Goal: Information Seeking & Learning: Learn about a topic

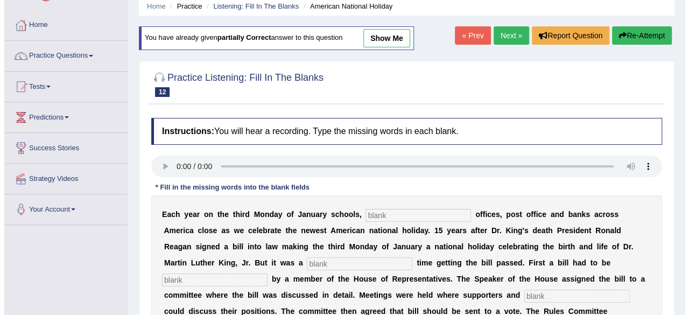
scroll to position [108, 0]
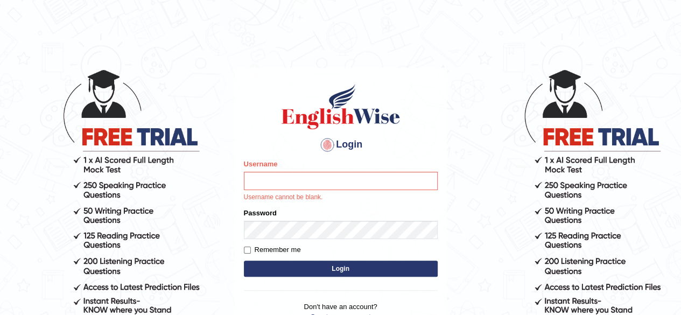
click at [312, 184] on input "Username" at bounding box center [341, 181] width 194 height 18
click at [496, 232] on body "Login Please fix the following errors: Username Username cannot be blank. Passw…" at bounding box center [340, 191] width 681 height 315
click at [474, 240] on body "Login Please fix the following errors: Username Username cannot be blank. Passw…" at bounding box center [340, 191] width 681 height 315
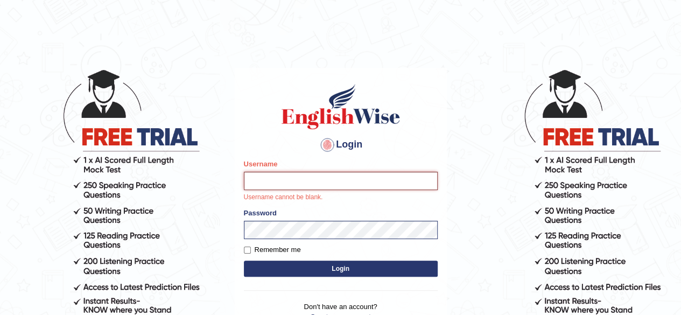
click at [346, 183] on input "Username" at bounding box center [341, 181] width 194 height 18
type input "Shamim"
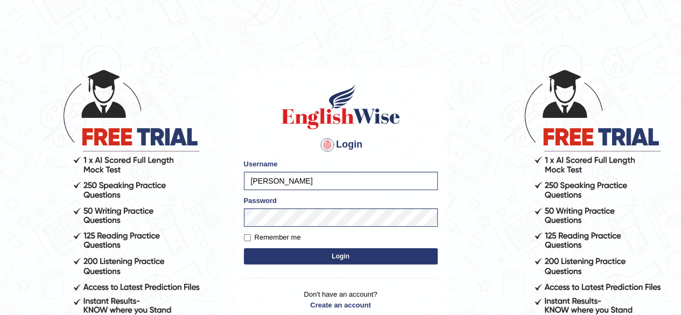
click at [325, 256] on button "Login" at bounding box center [341, 256] width 194 height 16
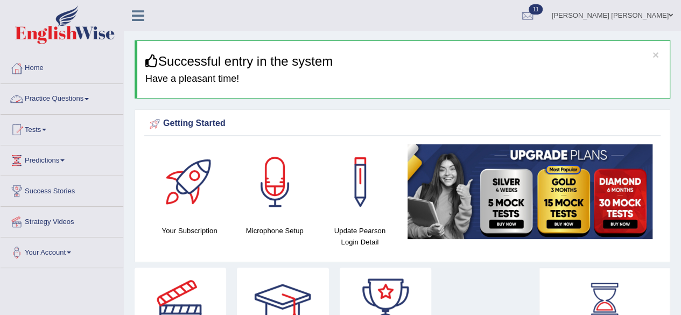
click at [92, 95] on link "Practice Questions" at bounding box center [62, 97] width 123 height 27
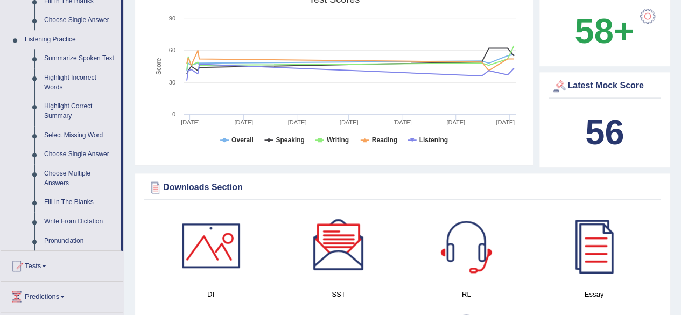
scroll to position [485, 0]
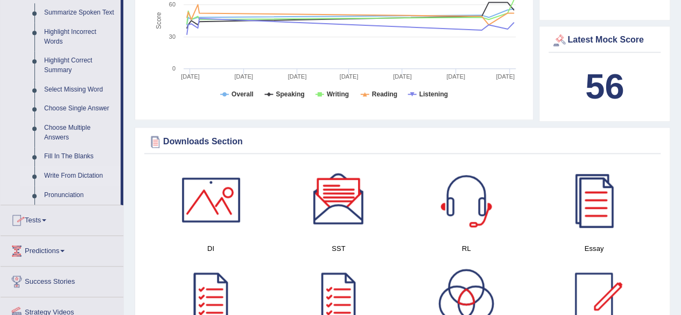
click at [73, 174] on link "Write From Dictation" at bounding box center [79, 175] width 81 height 19
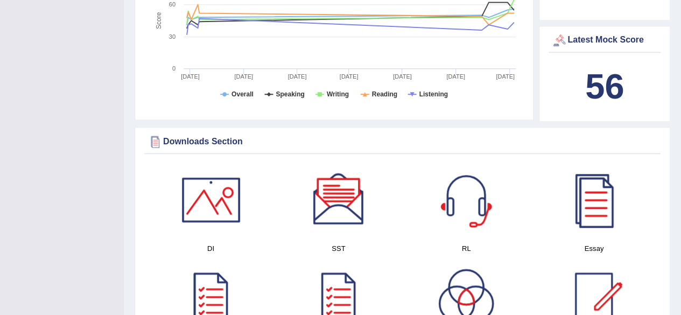
scroll to position [129, 0]
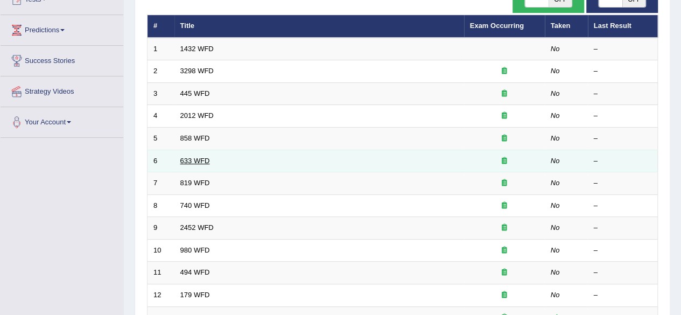
scroll to position [108, 0]
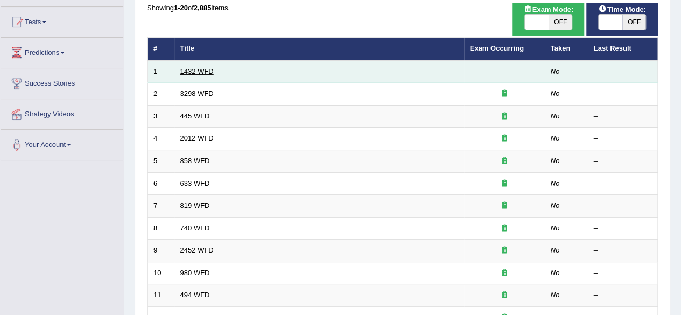
click at [198, 72] on link "1432 WFD" at bounding box center [196, 71] width 33 height 8
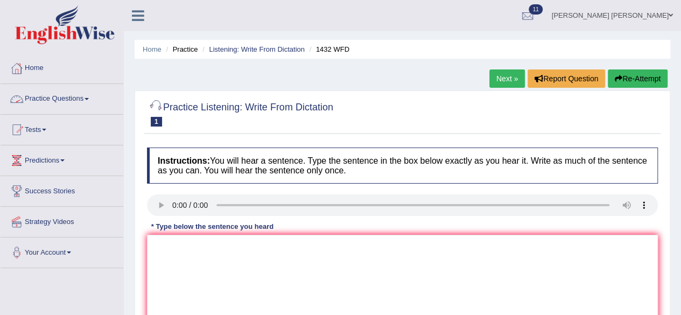
click at [84, 95] on link "Practice Questions" at bounding box center [62, 97] width 123 height 27
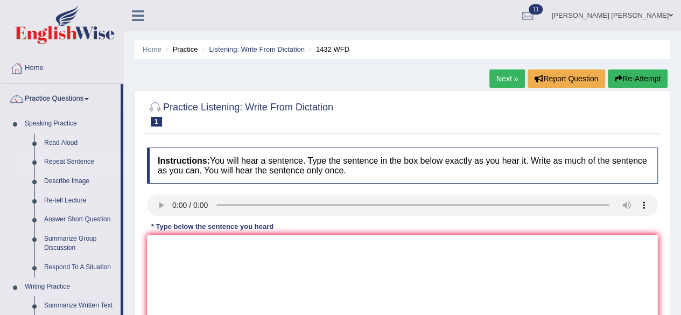
click at [73, 159] on link "Repeat Sentence" at bounding box center [79, 161] width 81 height 19
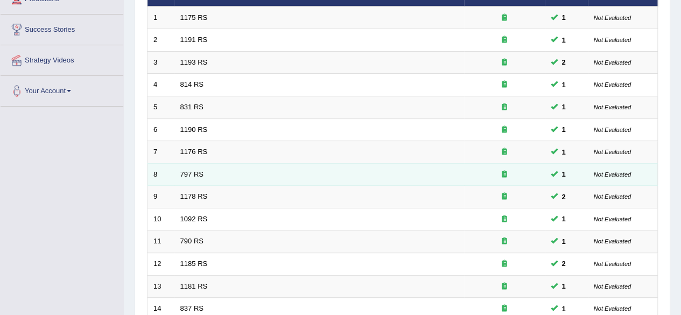
scroll to position [393, 0]
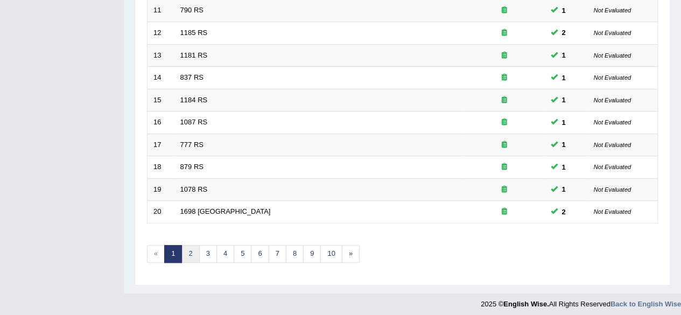
click at [193, 246] on link "2" at bounding box center [190, 254] width 18 height 18
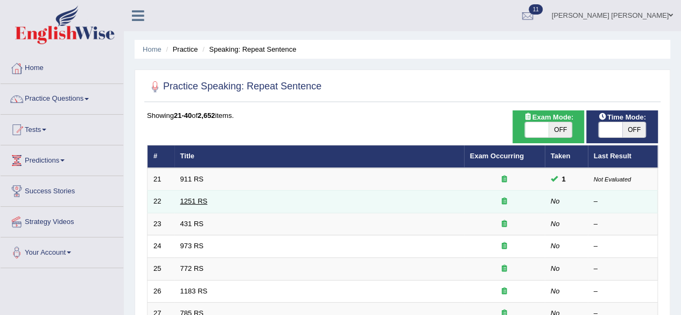
click at [197, 201] on link "1251 RS" at bounding box center [193, 201] width 27 height 8
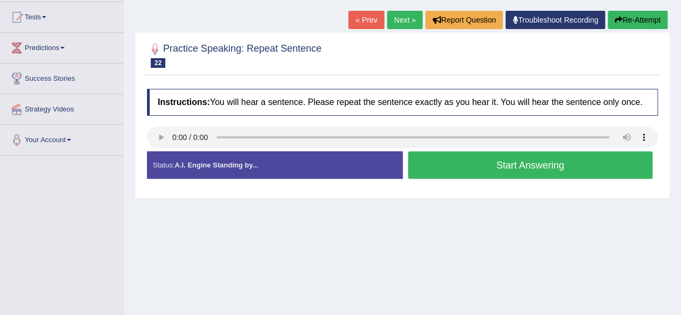
scroll to position [162, 0]
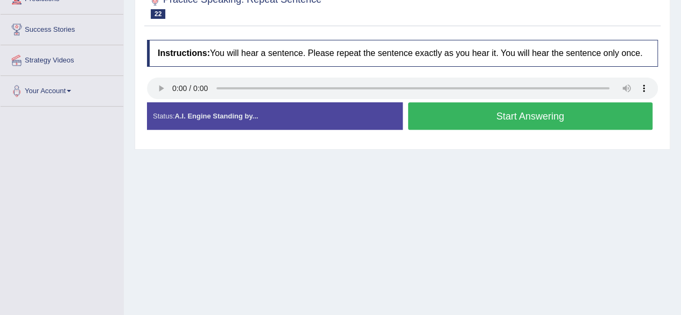
click at [474, 120] on button "Start Answering" at bounding box center [530, 115] width 245 height 27
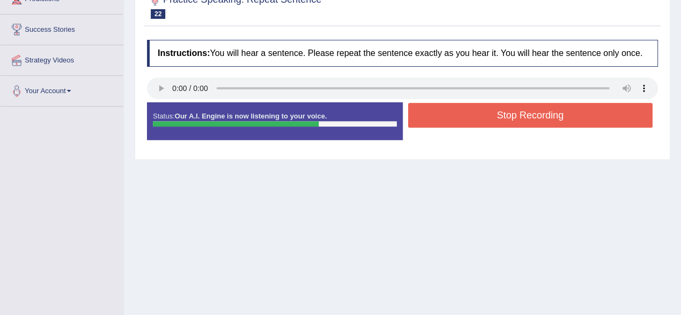
click at [473, 118] on button "Stop Recording" at bounding box center [530, 115] width 245 height 25
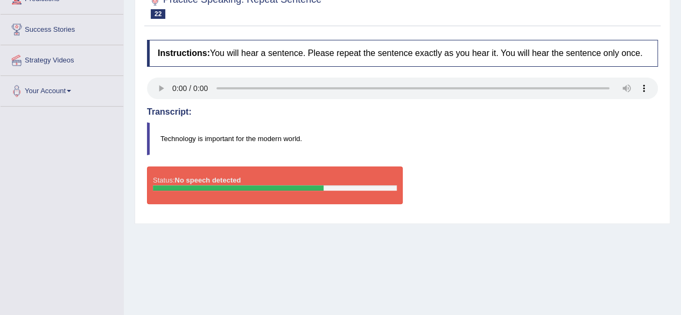
scroll to position [0, 0]
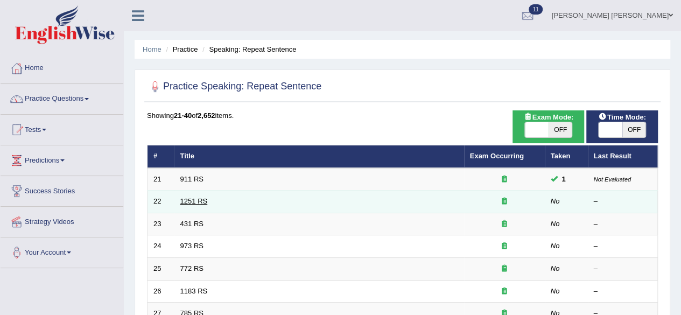
click at [203, 201] on link "1251 RS" at bounding box center [193, 201] width 27 height 8
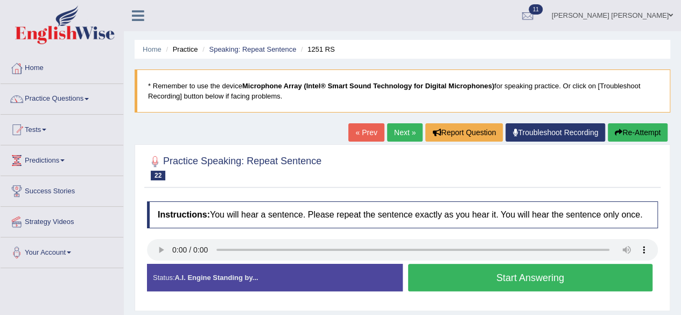
click at [423, 277] on button "Start Answering" at bounding box center [530, 277] width 245 height 27
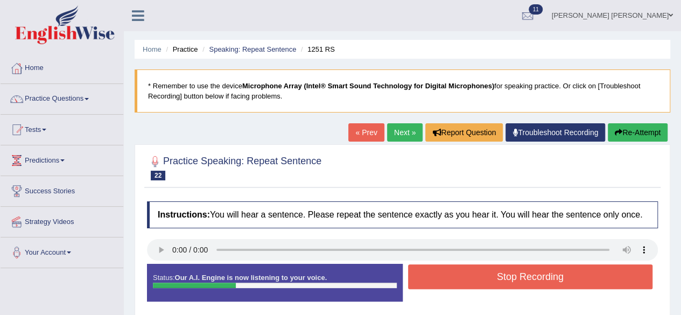
click at [421, 275] on button "Stop Recording" at bounding box center [530, 276] width 245 height 25
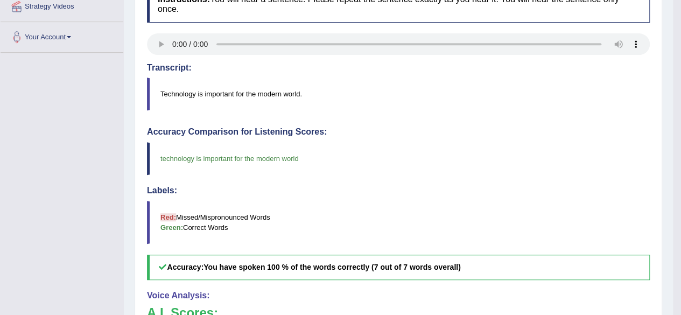
scroll to position [108, 0]
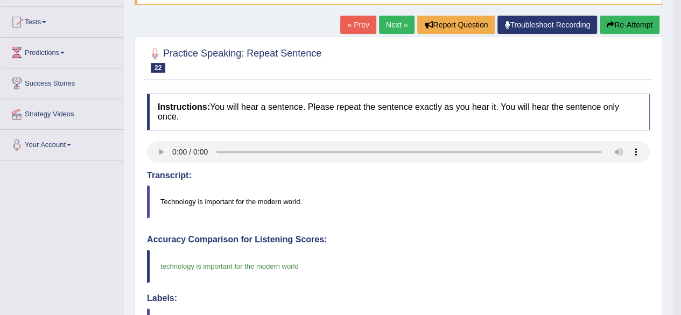
click at [353, 25] on link "« Prev" at bounding box center [358, 25] width 36 height 18
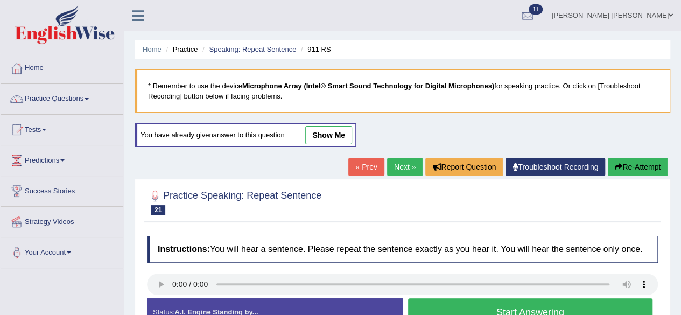
click at [397, 165] on link "Next »" at bounding box center [405, 167] width 36 height 18
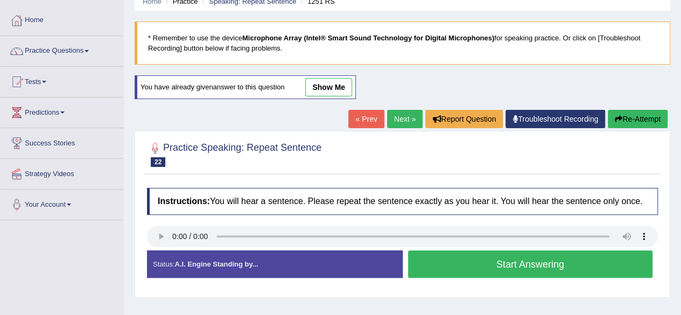
scroll to position [108, 0]
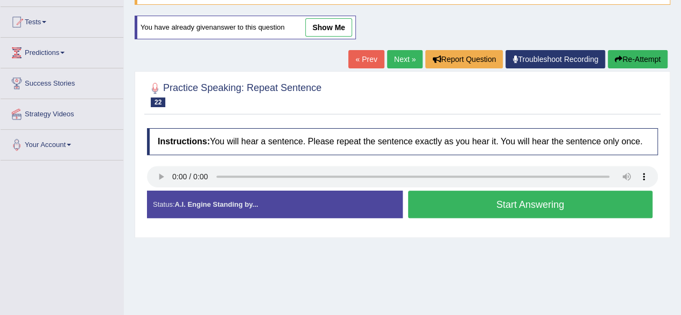
click at [435, 202] on button "Start Answering" at bounding box center [530, 204] width 245 height 27
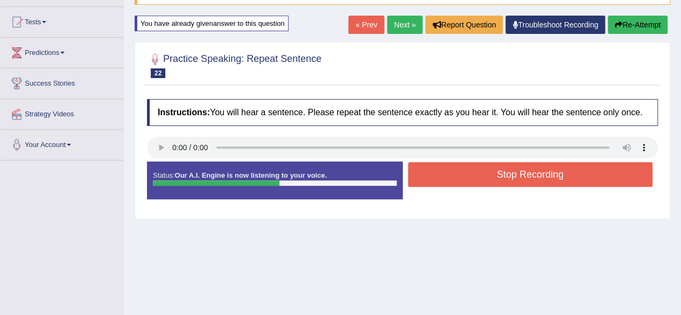
click at [445, 176] on button "Stop Recording" at bounding box center [530, 174] width 245 height 25
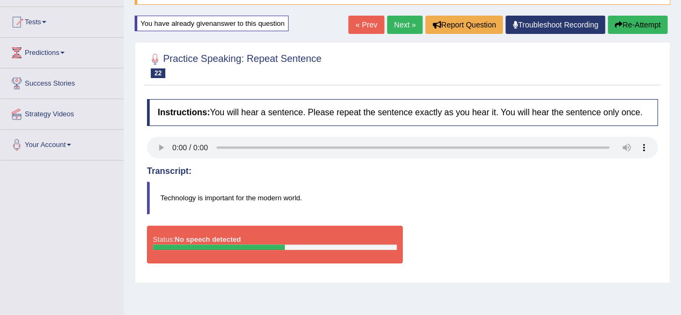
click at [172, 169] on h4 "Transcript:" at bounding box center [402, 171] width 511 height 10
click at [359, 21] on link "« Prev" at bounding box center [366, 25] width 36 height 18
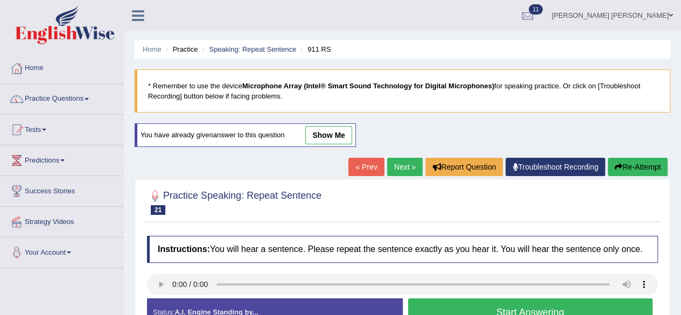
click at [401, 161] on link "Next »" at bounding box center [405, 167] width 36 height 18
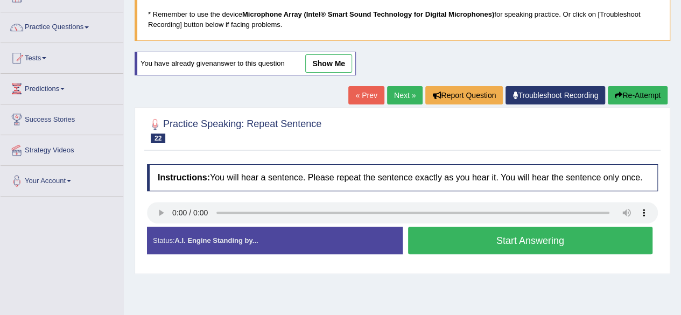
scroll to position [72, 0]
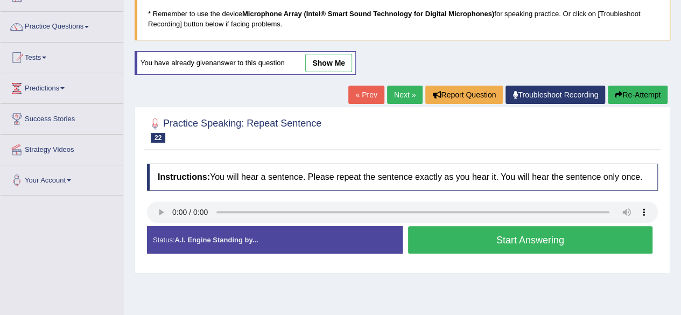
click at [434, 240] on button "Start Answering" at bounding box center [530, 239] width 245 height 27
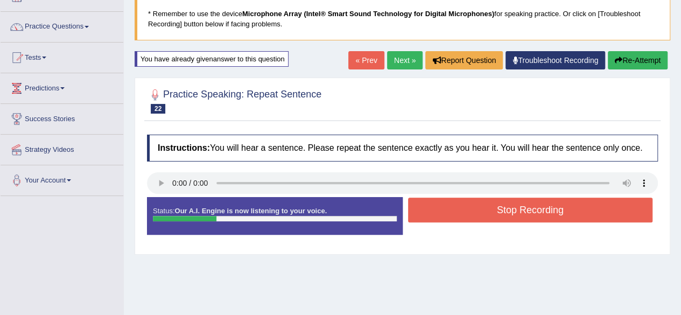
click at [463, 200] on button "Stop Recording" at bounding box center [530, 210] width 245 height 25
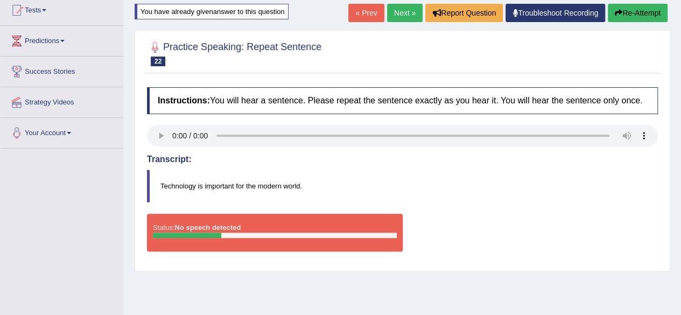
scroll to position [180, 0]
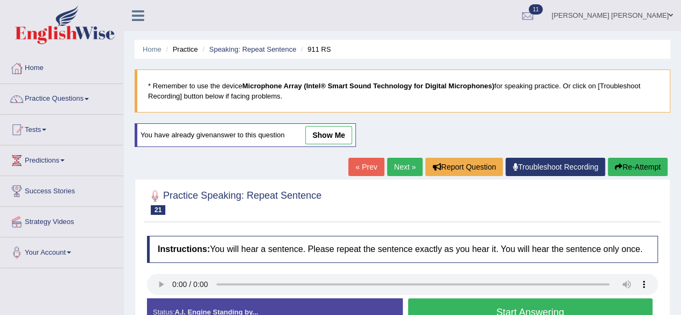
click at [398, 164] on link "Next »" at bounding box center [405, 167] width 36 height 18
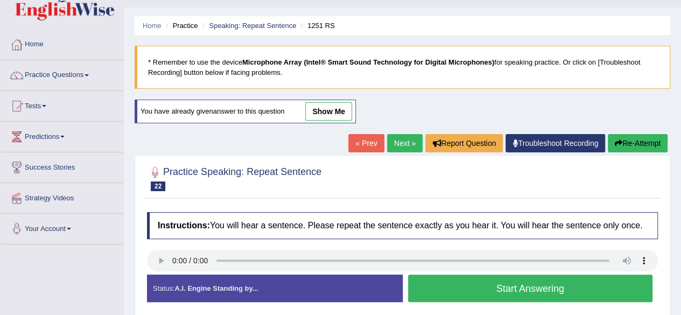
scroll to position [162, 0]
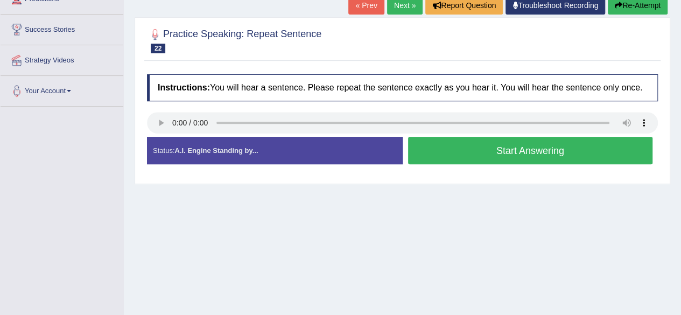
click at [459, 143] on button "Start Answering" at bounding box center [530, 150] width 245 height 27
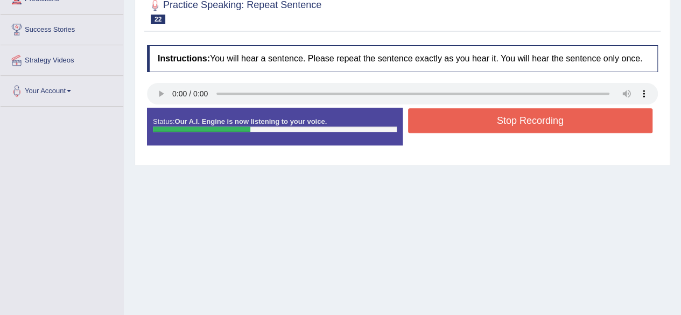
click at [470, 116] on button "Stop Recording" at bounding box center [530, 120] width 245 height 25
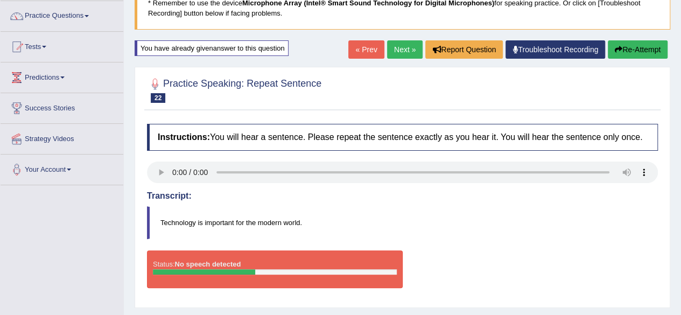
scroll to position [0, 0]
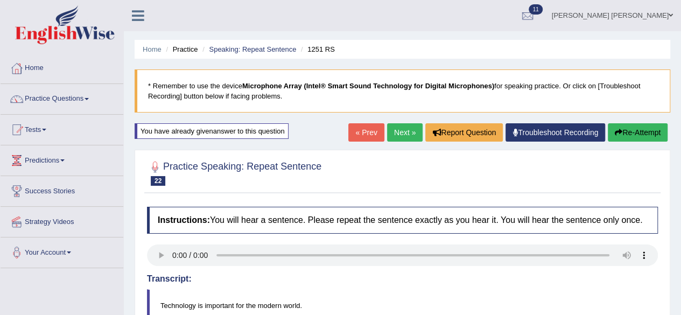
click at [357, 130] on link "« Prev" at bounding box center [366, 132] width 36 height 18
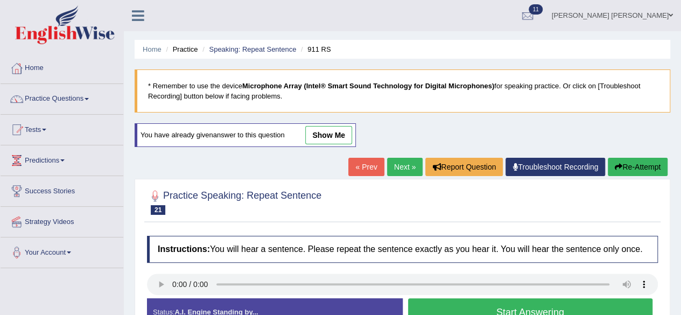
click at [402, 165] on link "Next »" at bounding box center [405, 167] width 36 height 18
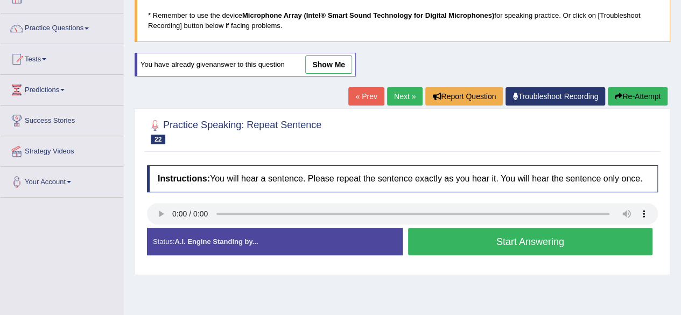
scroll to position [108, 0]
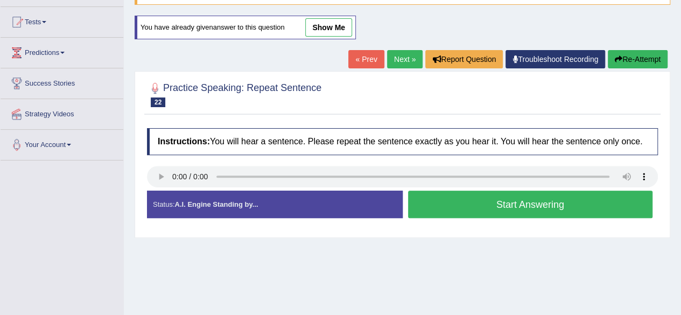
click at [444, 194] on button "Start Answering" at bounding box center [530, 204] width 245 height 27
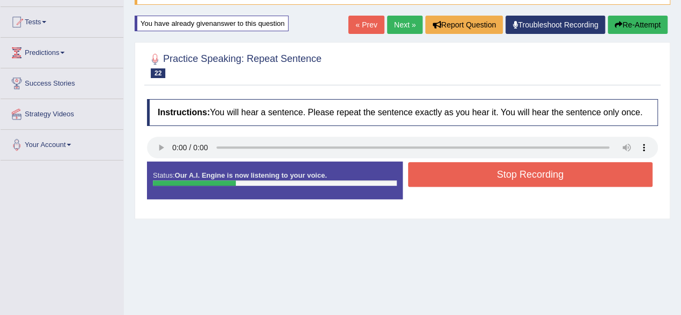
click at [449, 171] on button "Stop Recording" at bounding box center [530, 174] width 245 height 25
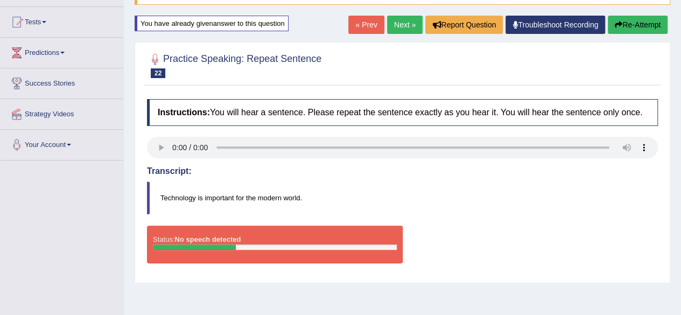
click at [364, 20] on link "« Prev" at bounding box center [366, 25] width 36 height 18
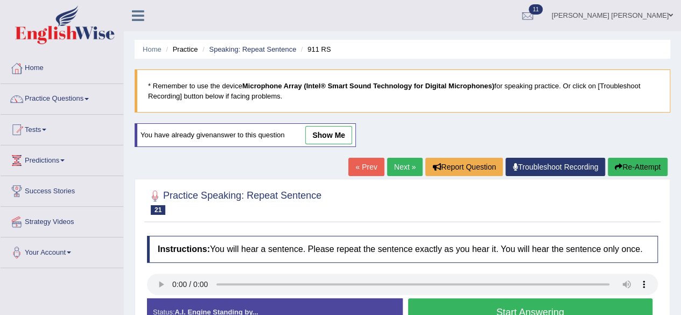
click at [403, 167] on link "Next »" at bounding box center [405, 167] width 36 height 18
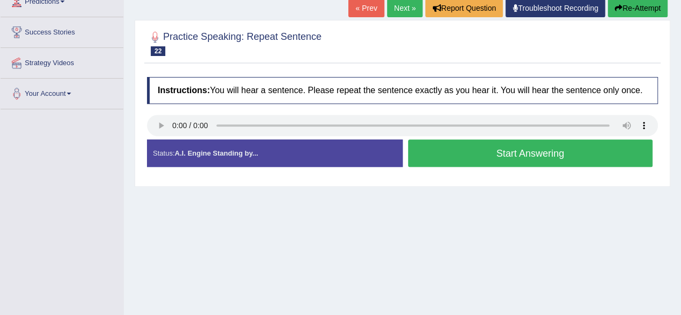
scroll to position [162, 0]
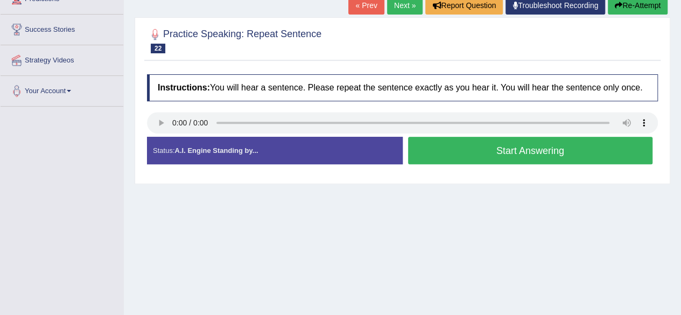
click at [467, 148] on button "Start Answering" at bounding box center [530, 150] width 245 height 27
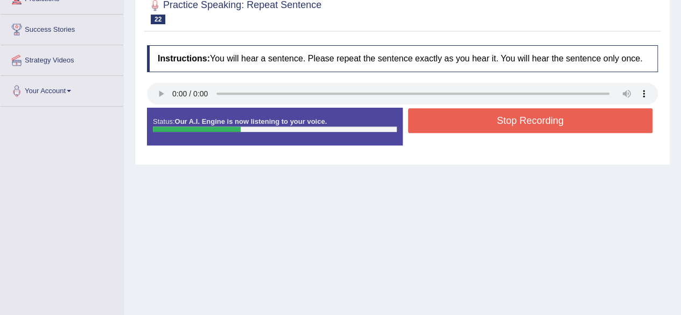
click at [463, 122] on button "Stop Recording" at bounding box center [530, 120] width 245 height 25
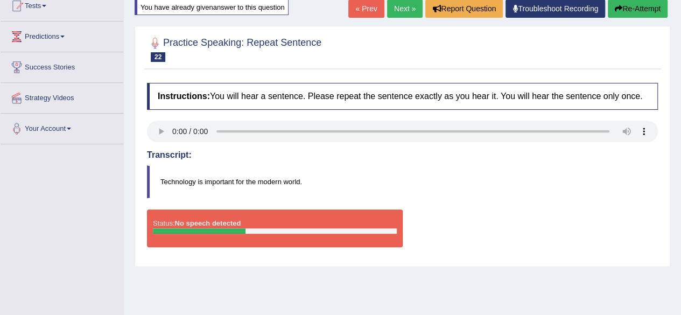
scroll to position [108, 0]
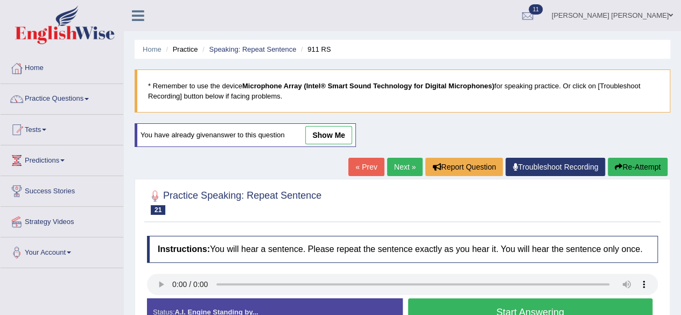
click at [397, 166] on link "Next »" at bounding box center [405, 167] width 36 height 18
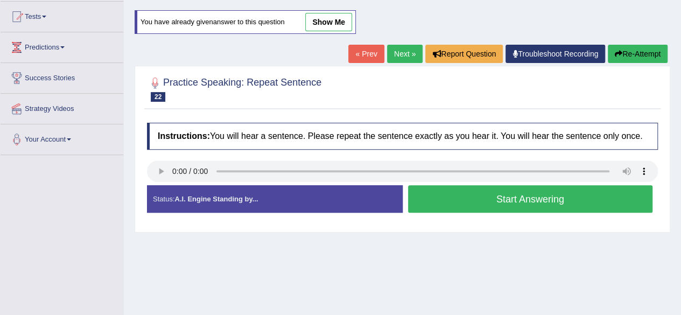
scroll to position [162, 0]
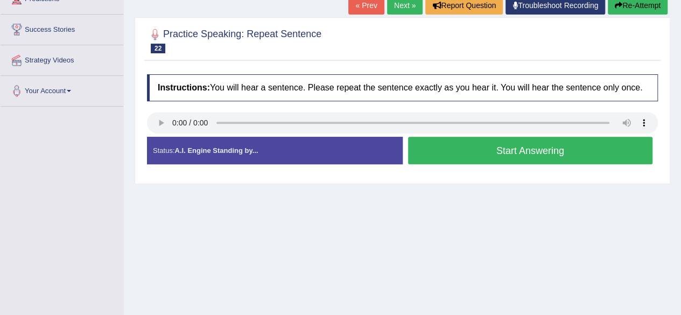
click at [474, 142] on button "Start Answering" at bounding box center [530, 150] width 245 height 27
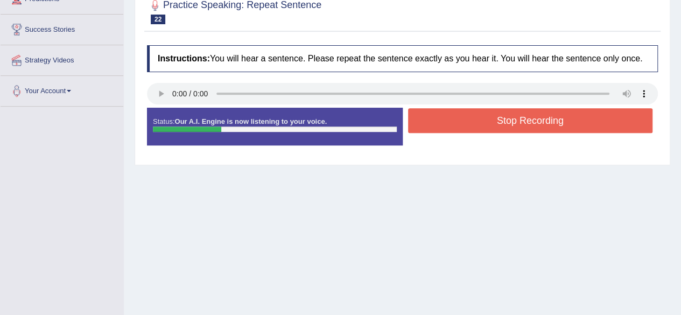
click at [470, 123] on button "Stop Recording" at bounding box center [530, 120] width 245 height 25
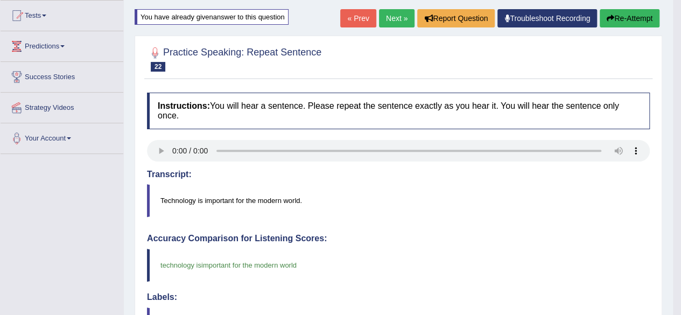
scroll to position [0, 0]
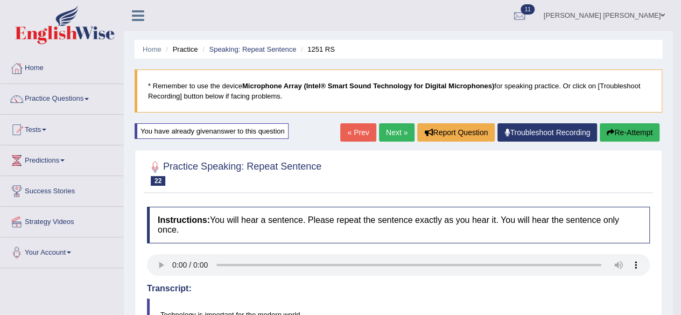
click at [389, 129] on link "Next »" at bounding box center [397, 132] width 36 height 18
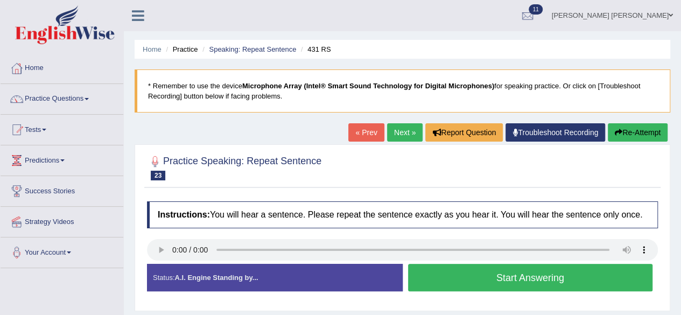
click at [456, 275] on button "Start Answering" at bounding box center [530, 277] width 245 height 27
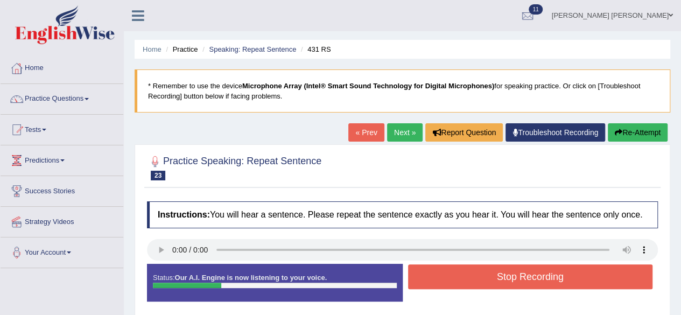
click at [456, 273] on button "Stop Recording" at bounding box center [530, 276] width 245 height 25
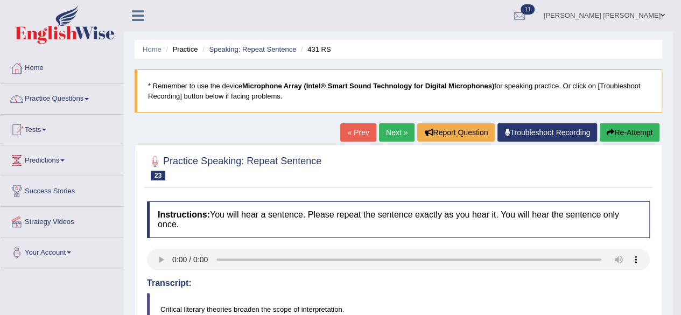
click at [395, 128] on link "Next »" at bounding box center [397, 132] width 36 height 18
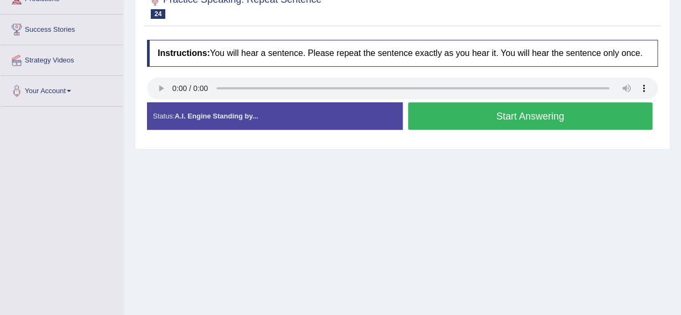
click at [494, 119] on button "Start Answering" at bounding box center [530, 115] width 245 height 27
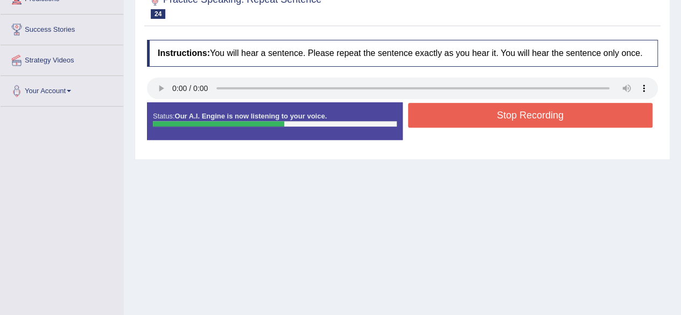
click at [581, 30] on div "Practice Speaking: Repeat Sentence 24 973 RS Instructions: You will hear a sent…" at bounding box center [403, 71] width 536 height 177
click at [520, 117] on button "Stop Recording" at bounding box center [530, 115] width 245 height 25
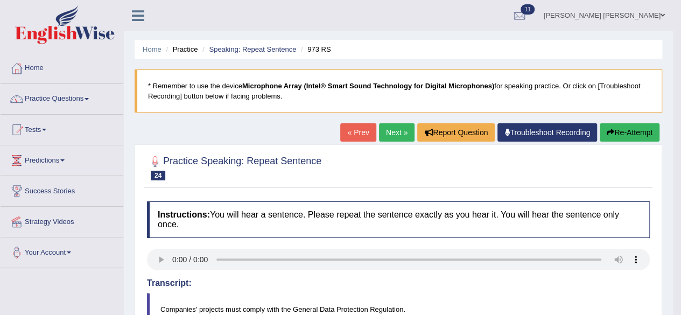
click at [385, 135] on link "Next »" at bounding box center [397, 132] width 36 height 18
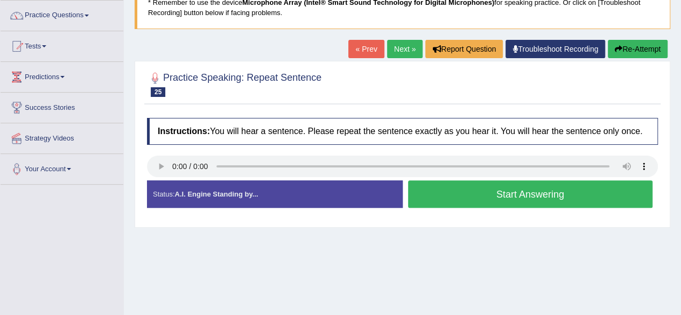
scroll to position [108, 0]
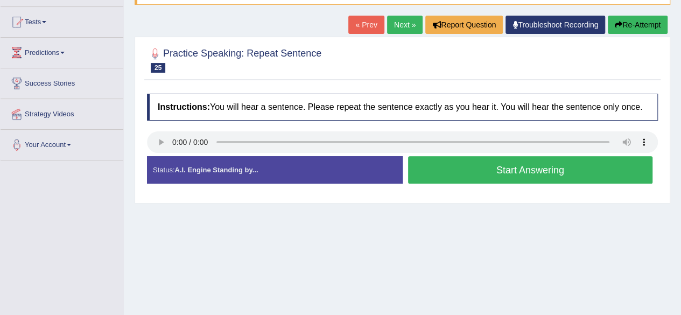
click at [452, 167] on button "Start Answering" at bounding box center [530, 169] width 245 height 27
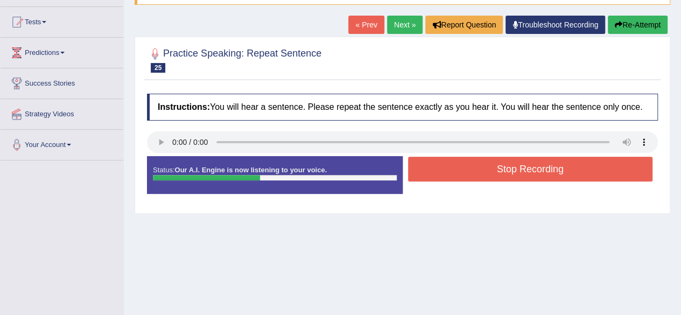
click at [450, 160] on button "Stop Recording" at bounding box center [530, 169] width 245 height 25
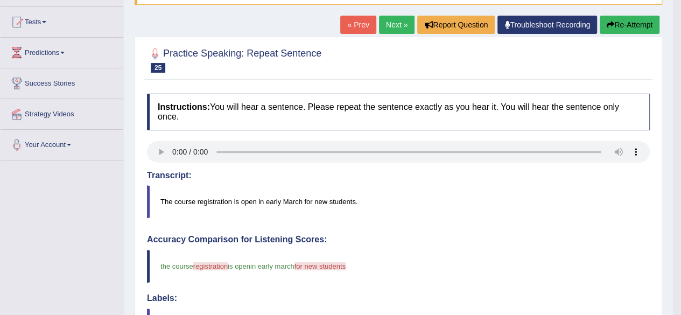
scroll to position [0, 0]
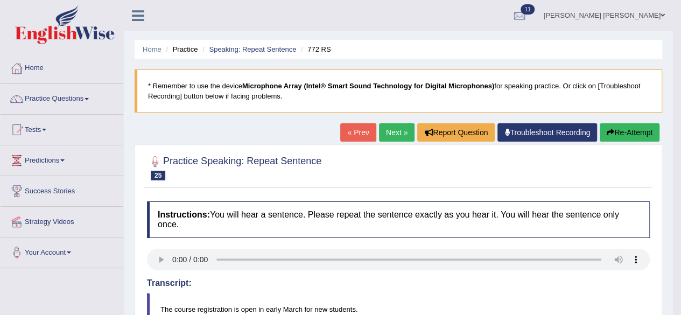
click at [358, 132] on link "« Prev" at bounding box center [358, 132] width 36 height 18
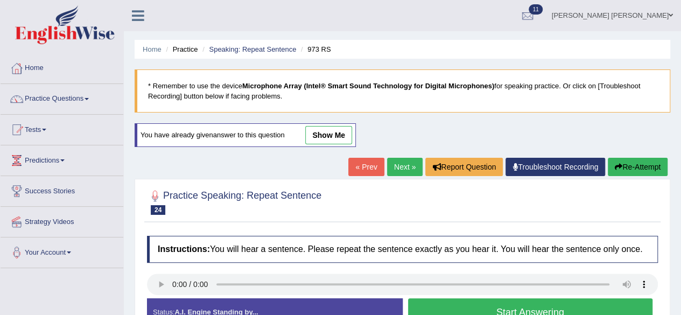
click at [398, 164] on link "Next »" at bounding box center [405, 167] width 36 height 18
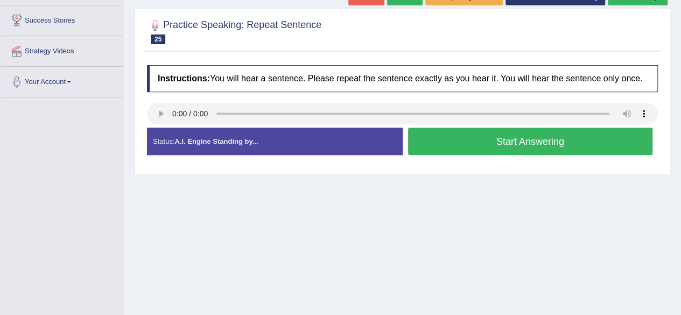
scroll to position [108, 0]
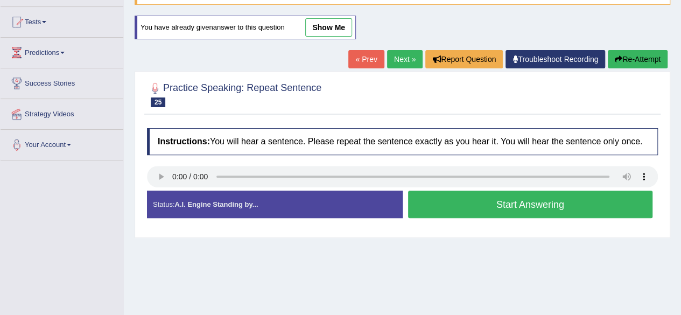
drag, startPoint x: 0, startPoint y: 340, endPoint x: 9, endPoint y: 337, distance: 9.4
click at [9, 207] on html "Toggle navigation Home Practice Questions Speaking Practice Read Aloud Repeat S…" at bounding box center [340, 49] width 681 height 315
click at [557, 199] on button "Start Answering" at bounding box center [530, 204] width 245 height 27
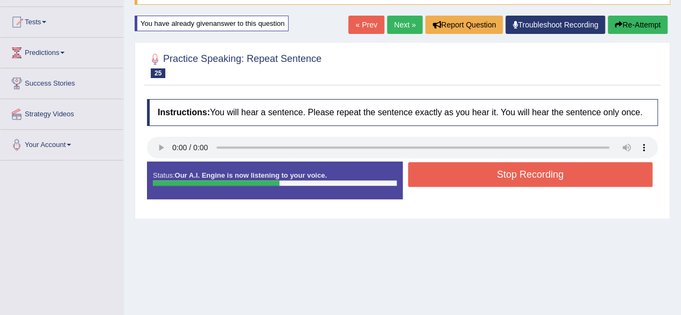
click at [611, 177] on button "Stop Recording" at bounding box center [530, 174] width 245 height 25
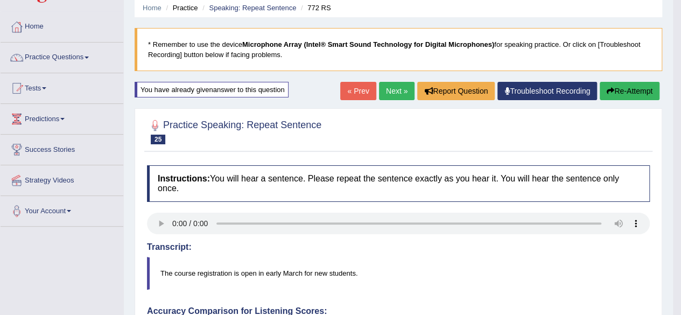
scroll to position [0, 0]
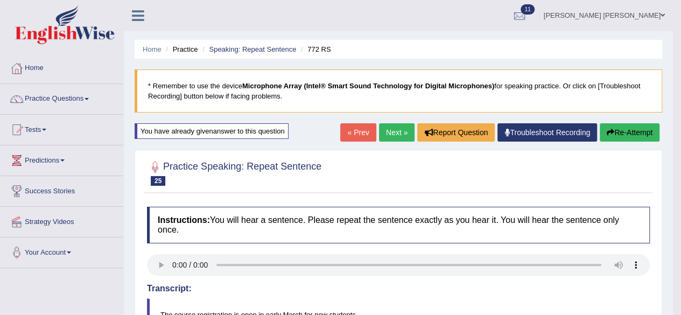
click at [402, 131] on link "Next »" at bounding box center [397, 132] width 36 height 18
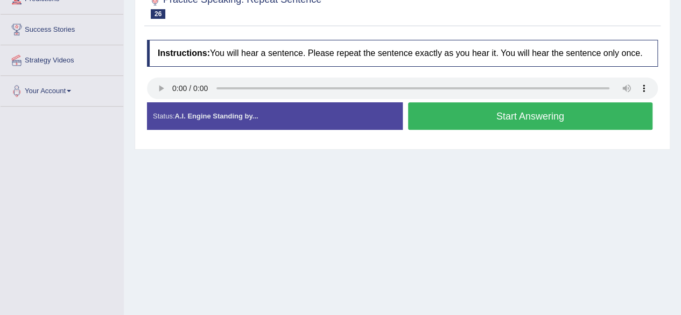
click at [469, 122] on button "Start Answering" at bounding box center [530, 115] width 245 height 27
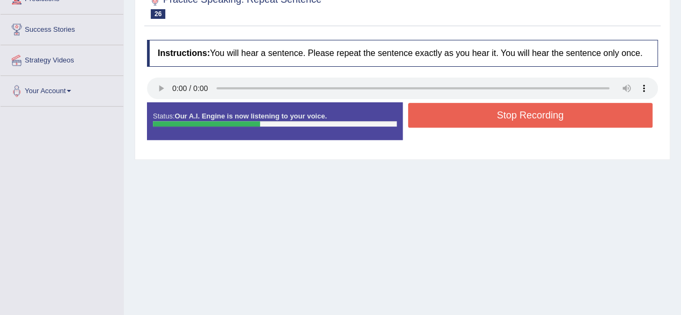
click at [465, 119] on button "Stop Recording" at bounding box center [530, 115] width 245 height 25
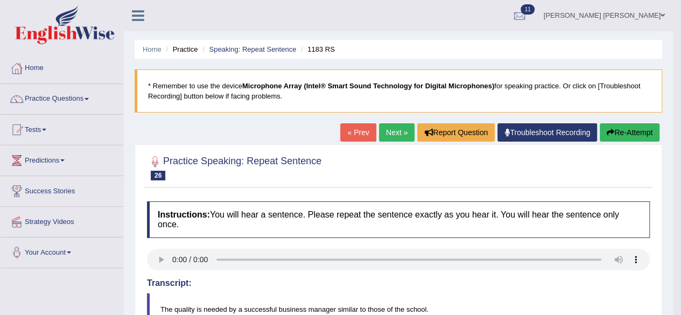
click at [390, 128] on link "Next »" at bounding box center [397, 132] width 36 height 18
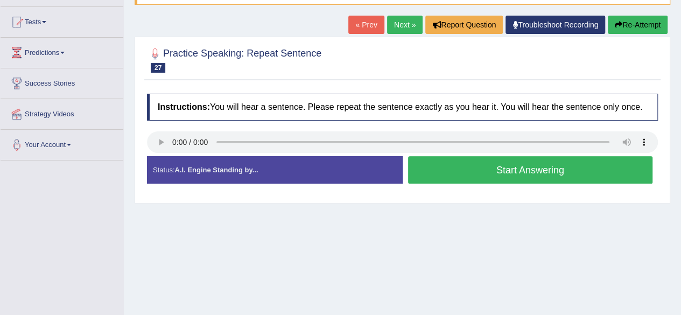
click at [470, 171] on button "Start Answering" at bounding box center [530, 169] width 245 height 27
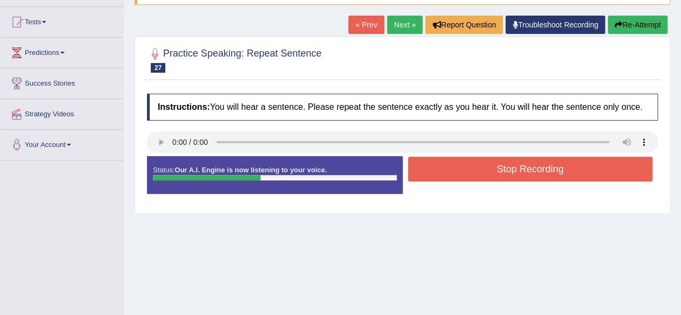
click at [469, 170] on button "Stop Recording" at bounding box center [530, 169] width 245 height 25
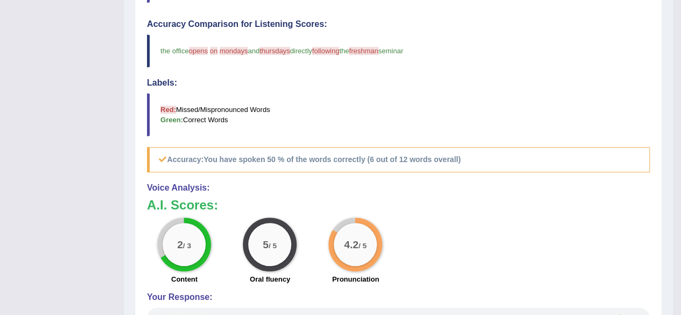
scroll to position [108, 0]
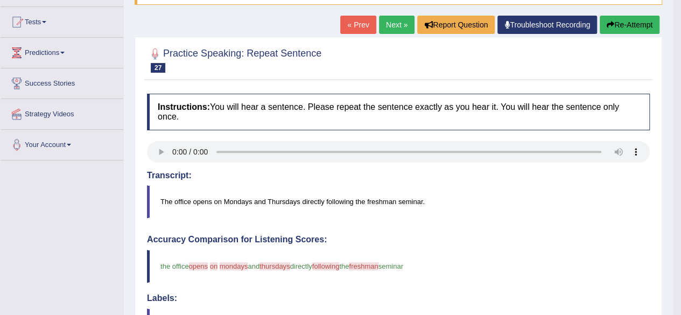
click at [388, 21] on link "Next »" at bounding box center [397, 25] width 36 height 18
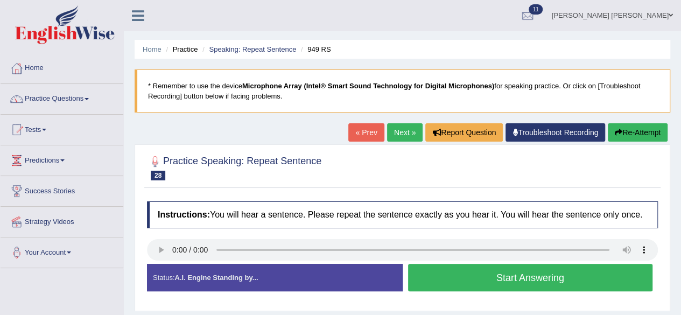
scroll to position [108, 0]
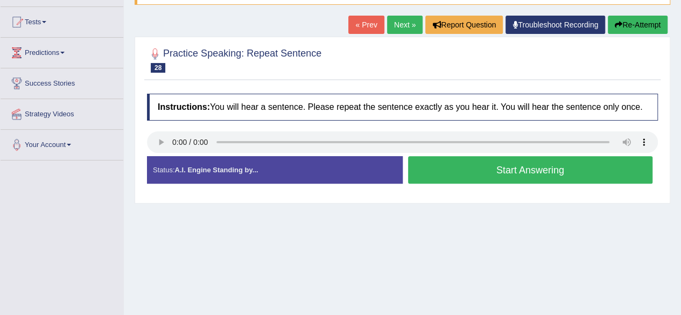
click at [456, 164] on button "Start Answering" at bounding box center [530, 169] width 245 height 27
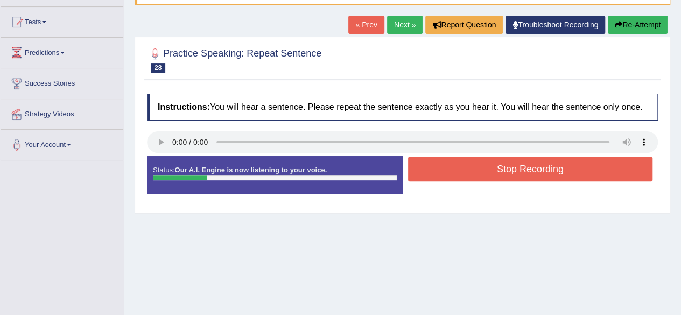
click at [459, 163] on button "Stop Recording" at bounding box center [530, 169] width 245 height 25
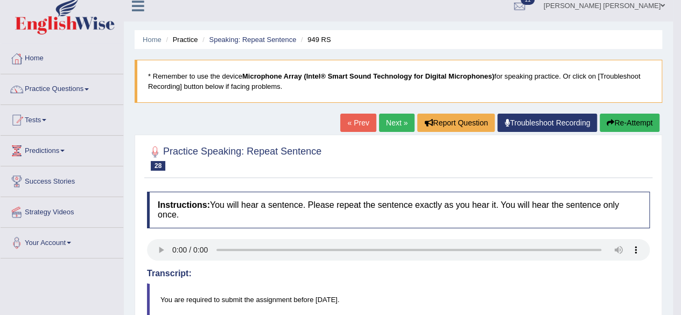
scroll to position [0, 0]
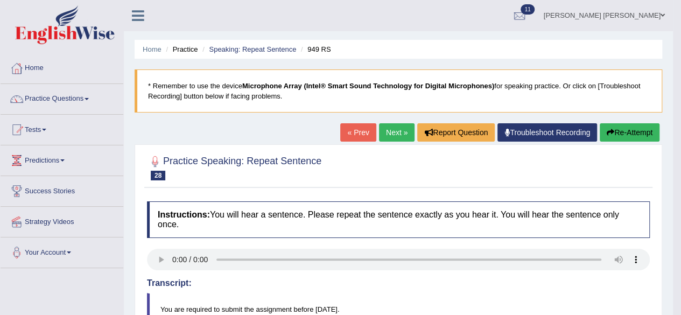
click at [390, 133] on link "Next »" at bounding box center [397, 132] width 36 height 18
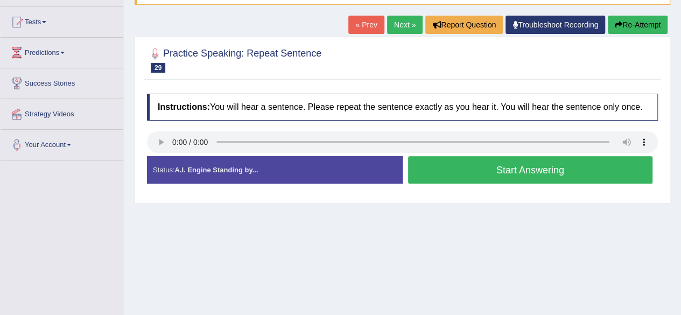
click at [457, 174] on button "Start Answering" at bounding box center [530, 169] width 245 height 27
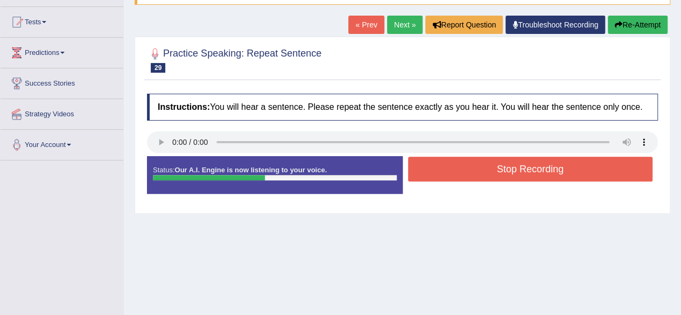
click at [457, 169] on button "Stop Recording" at bounding box center [530, 169] width 245 height 25
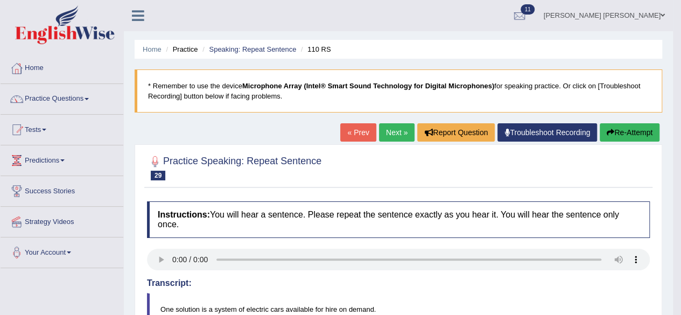
click at [390, 128] on link "Next »" at bounding box center [397, 132] width 36 height 18
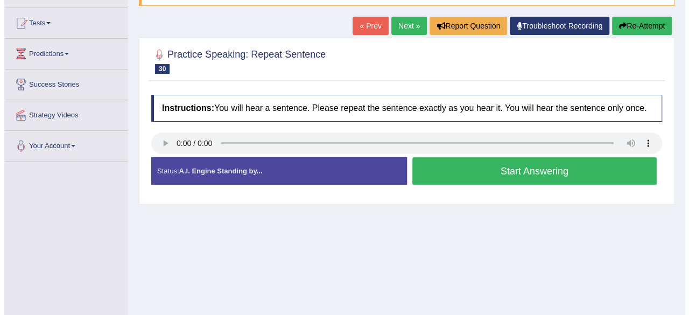
scroll to position [108, 0]
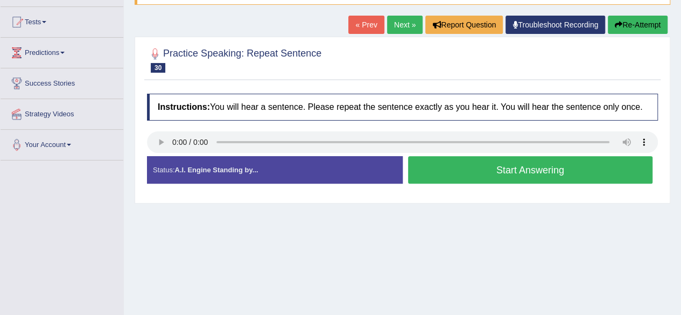
click at [460, 173] on button "Start Answering" at bounding box center [530, 169] width 245 height 27
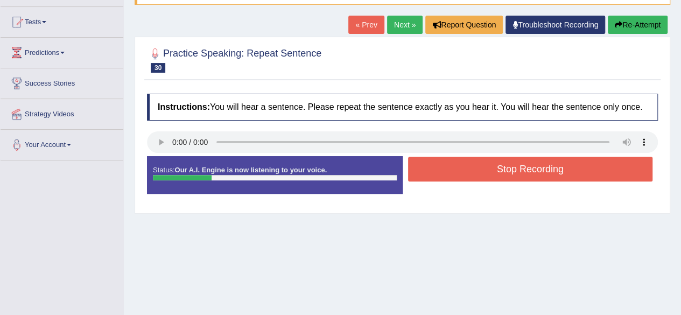
click at [460, 173] on button "Stop Recording" at bounding box center [530, 169] width 245 height 25
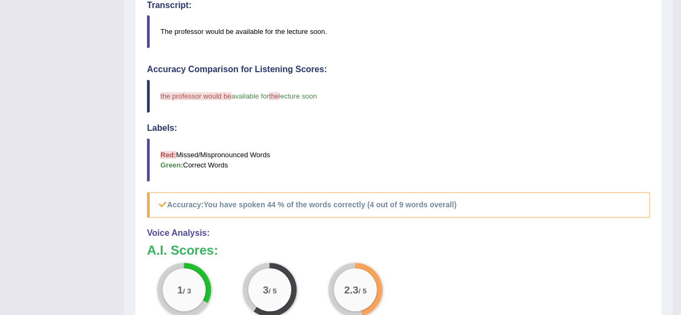
scroll to position [214, 0]
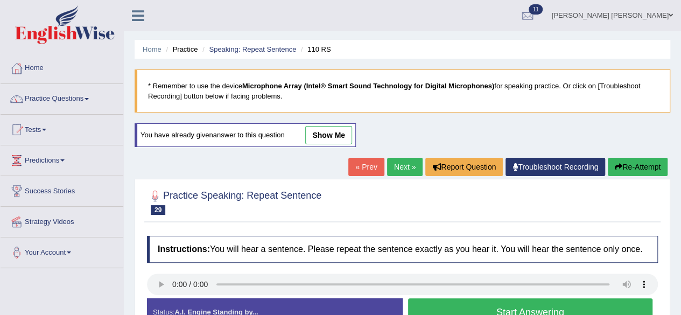
click at [401, 165] on link "Next »" at bounding box center [405, 167] width 36 height 18
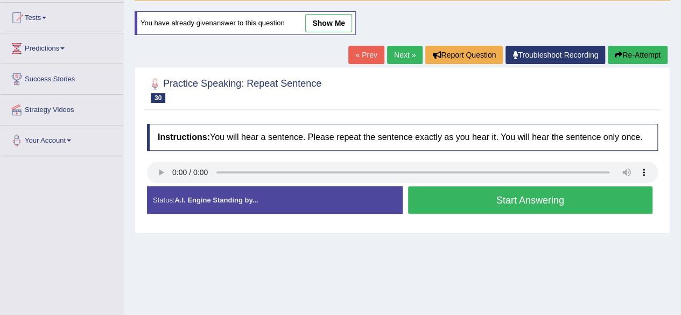
scroll to position [215, 0]
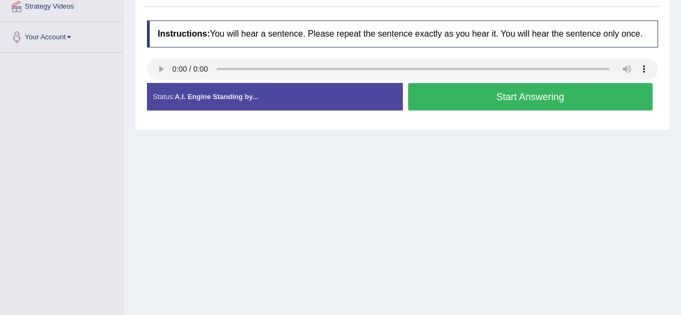
click at [465, 90] on button "Start Answering" at bounding box center [530, 96] width 245 height 27
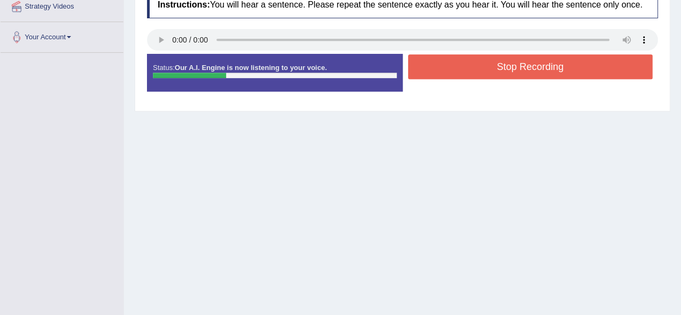
click at [486, 72] on button "Stop Recording" at bounding box center [530, 66] width 245 height 25
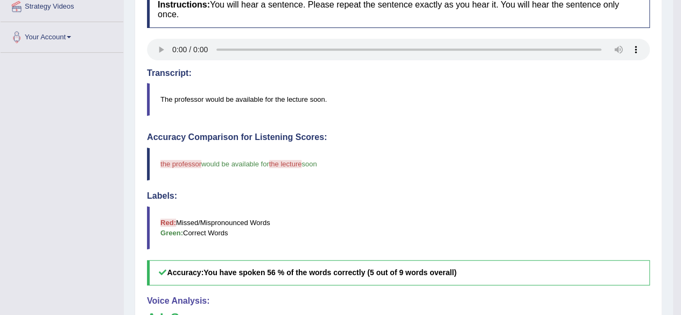
scroll to position [0, 0]
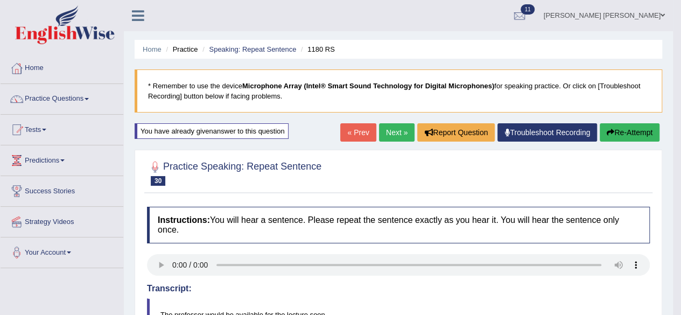
click at [92, 94] on link "Practice Questions" at bounding box center [62, 97] width 123 height 27
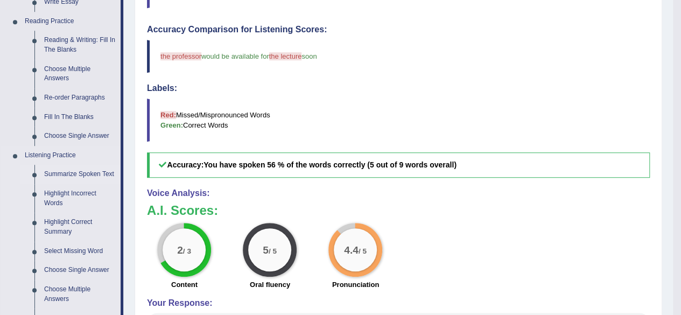
scroll to position [485, 0]
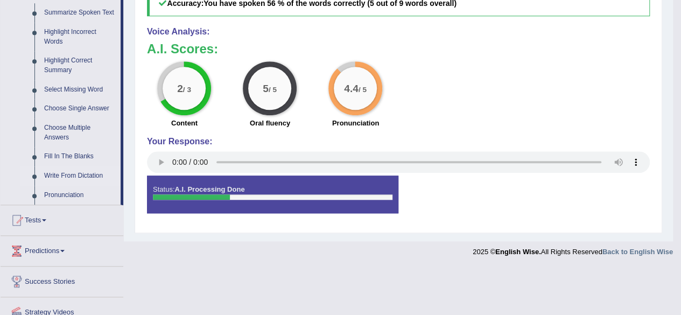
click at [76, 173] on link "Write From Dictation" at bounding box center [79, 175] width 81 height 19
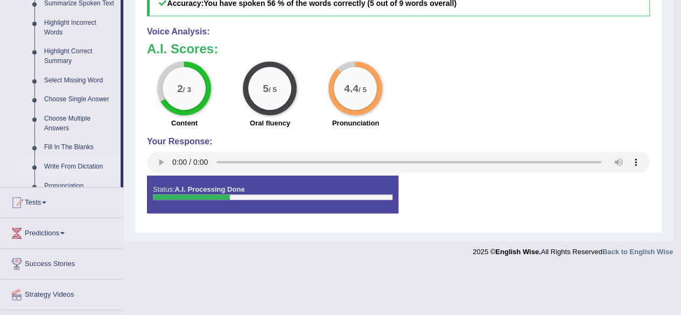
scroll to position [435, 0]
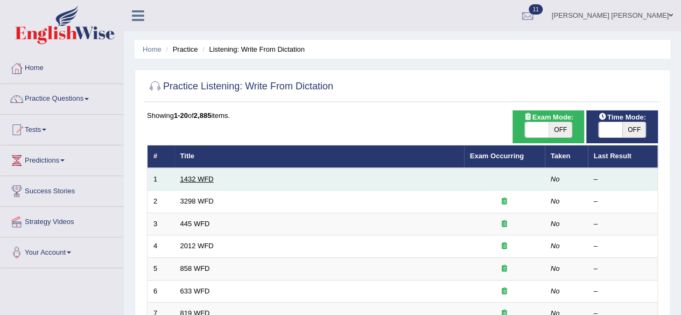
click at [206, 177] on link "1432 WFD" at bounding box center [196, 179] width 33 height 8
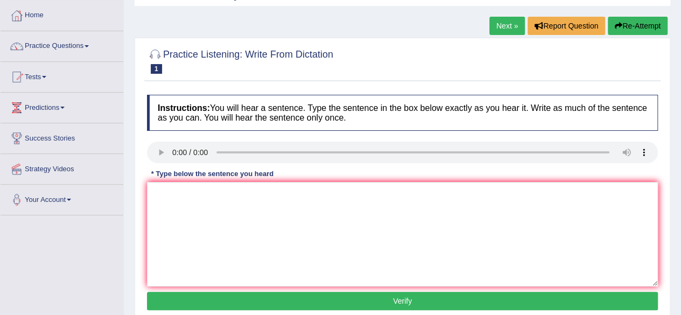
scroll to position [54, 0]
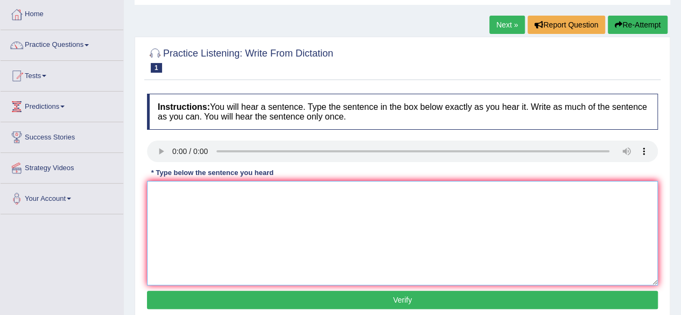
click at [232, 203] on textarea at bounding box center [402, 233] width 511 height 104
click at [158, 191] on textarea "more phuscal aci benific for your health." at bounding box center [402, 233] width 511 height 104
click at [152, 190] on textarea "more phuscal aci benific for your health." at bounding box center [402, 233] width 511 height 104
click at [220, 195] on textarea "The more physical activity is benifical for your health." at bounding box center [402, 233] width 511 height 104
drag, startPoint x: 217, startPoint y: 194, endPoint x: 220, endPoint y: 200, distance: 6.5
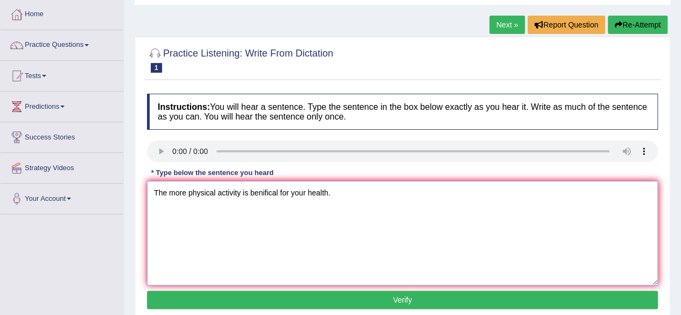
click at [217, 194] on textarea "The more physical activity is benifical for your health." at bounding box center [402, 233] width 511 height 104
click at [274, 193] on textarea "The more physical activities activity is benifical for your health." at bounding box center [402, 233] width 511 height 104
click at [353, 193] on textarea "The more physical activities activity are is beneficial for your health." at bounding box center [402, 233] width 511 height 104
type textarea "The more physical activities activity are is beneficial for your mental health."
click at [422, 294] on button "Verify" at bounding box center [402, 300] width 511 height 18
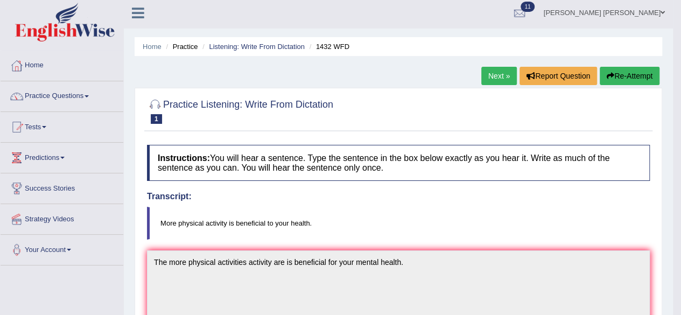
scroll to position [0, 0]
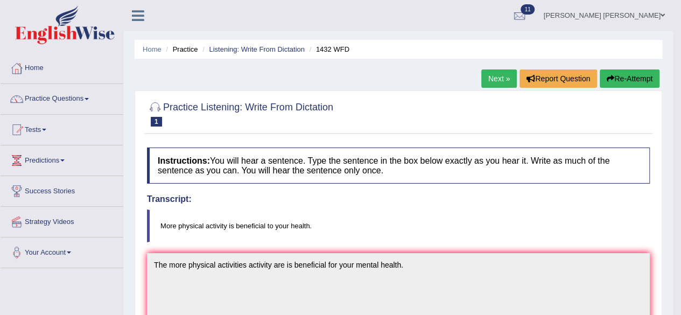
click at [487, 76] on link "Next »" at bounding box center [499, 78] width 36 height 18
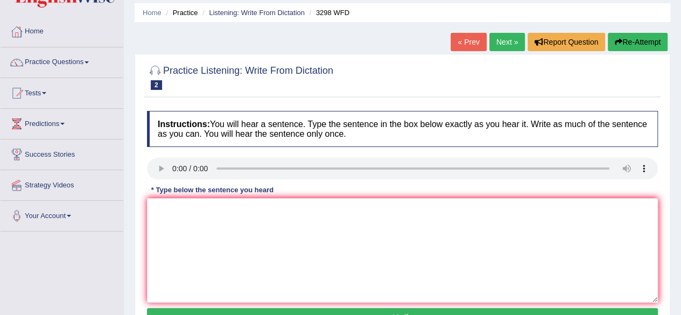
scroll to position [54, 0]
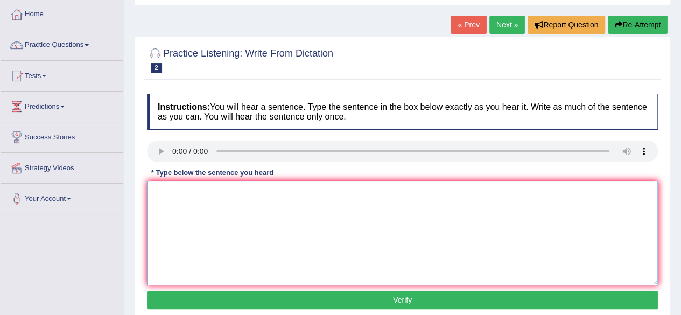
click at [180, 186] on textarea at bounding box center [402, 233] width 511 height 104
click at [150, 194] on textarea "animal behavot more is activy human" at bounding box center [402, 233] width 511 height 104
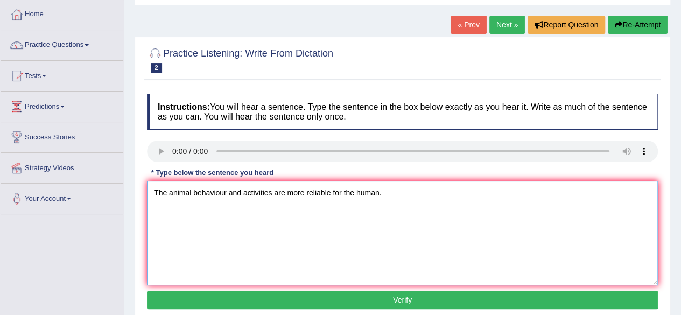
type textarea "The animal behaviour and activities are more reliable for the human."
click at [424, 298] on button "Verify" at bounding box center [402, 300] width 511 height 18
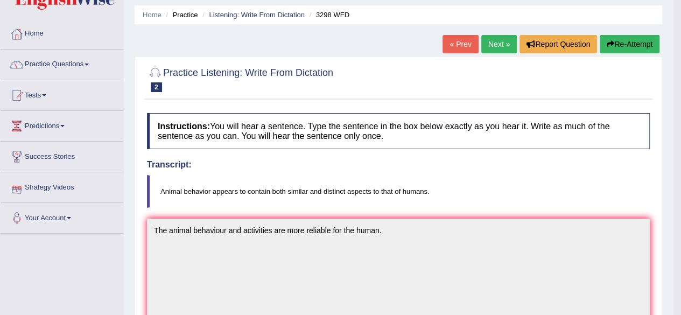
scroll to position [0, 0]
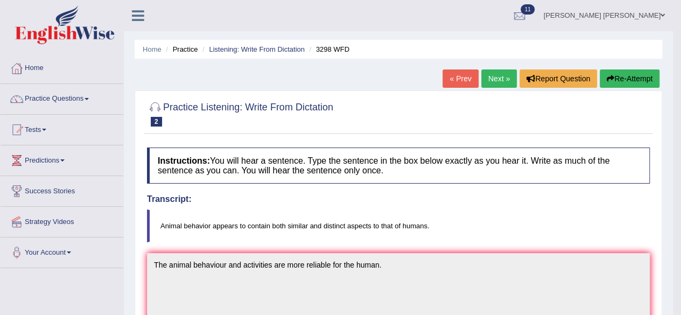
click at [492, 79] on link "Next »" at bounding box center [499, 78] width 36 height 18
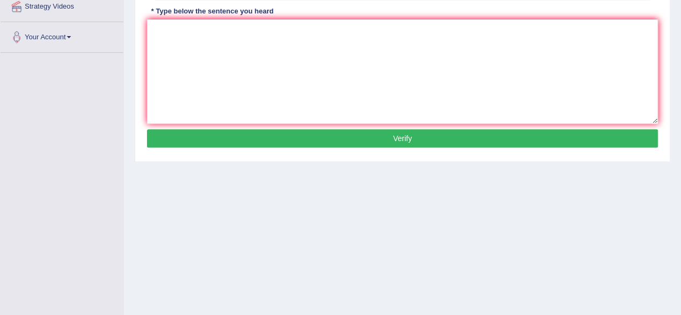
scroll to position [54, 0]
